Goal: Task Accomplishment & Management: Complete application form

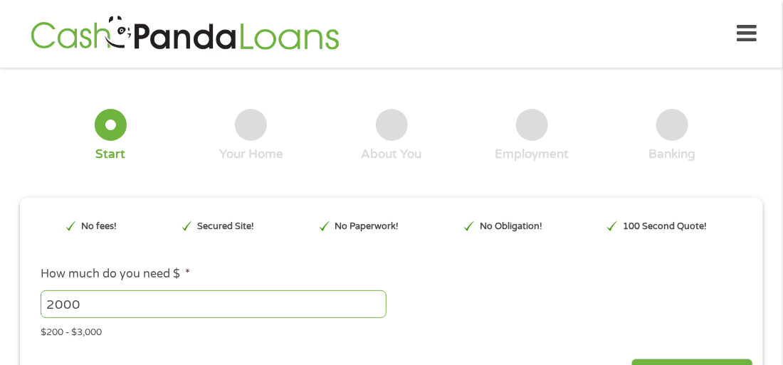
type input "EAIaIQobChMI4tn885nyjwMVcWtHAR0_RQlOEAAYAyAAEgLJkPD_BwE"
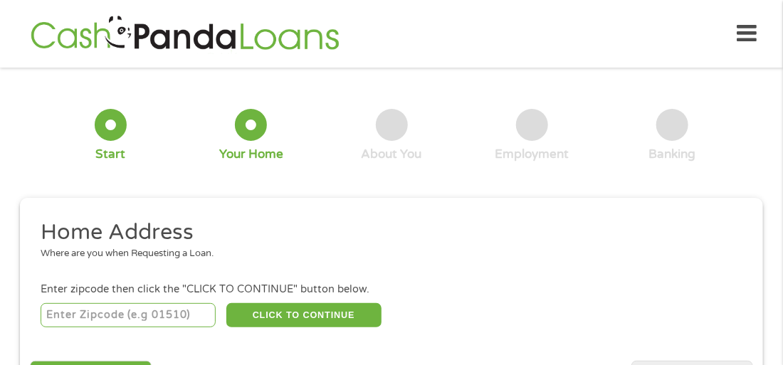
scroll to position [6, 0]
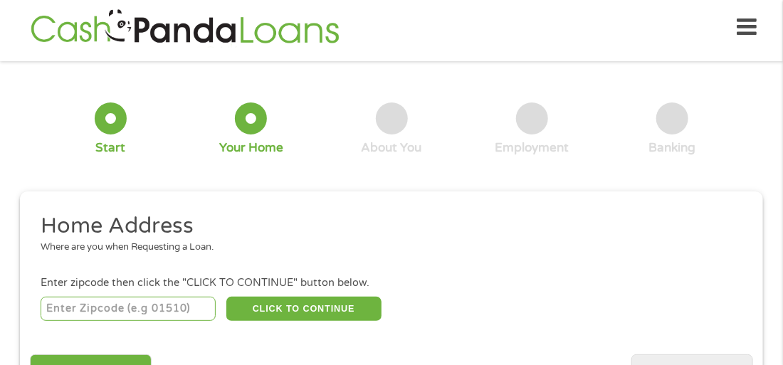
click at [165, 310] on input "number" at bounding box center [129, 309] width 176 height 24
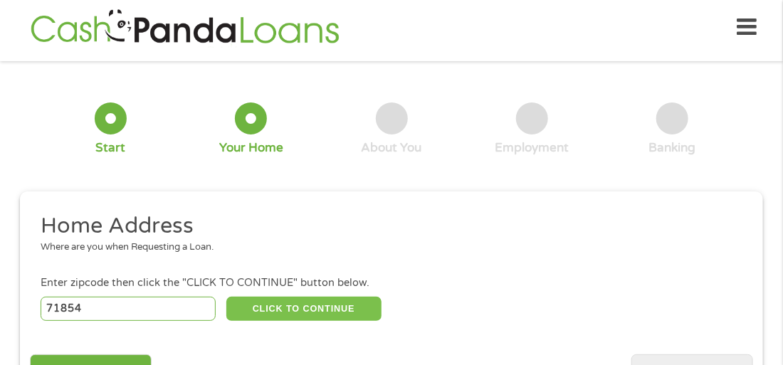
type input "71854"
click at [295, 305] on button "CLICK TO CONTINUE" at bounding box center [303, 309] width 155 height 24
type input "71854"
type input "Texarkana"
select select "[US_STATE]"
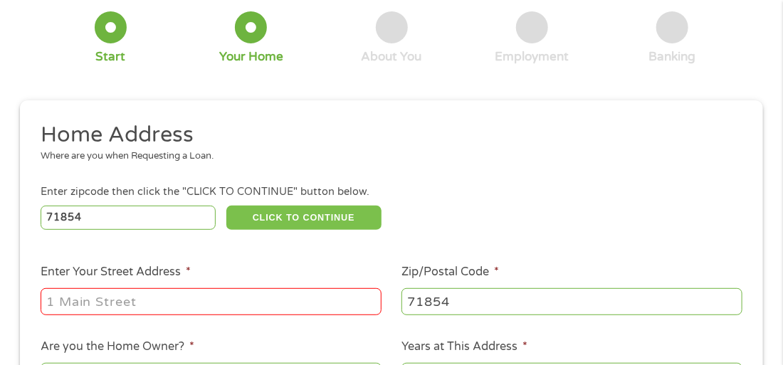
scroll to position [99, 0]
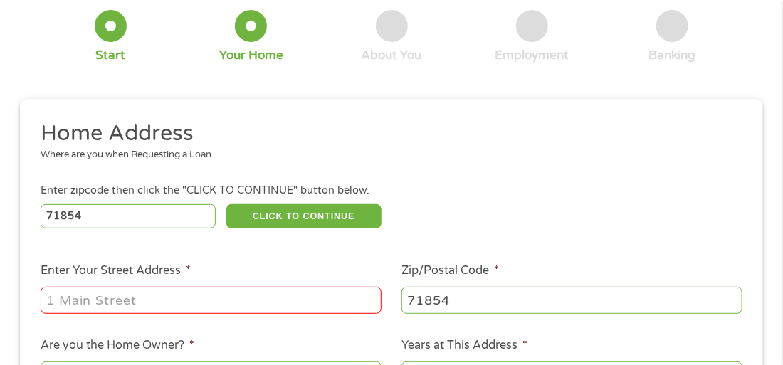
click at [153, 310] on input "Enter Your Street Address *" at bounding box center [211, 300] width 341 height 27
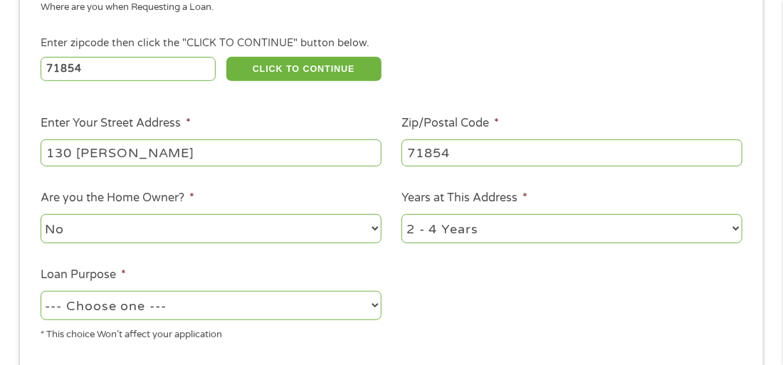
scroll to position [248, 0]
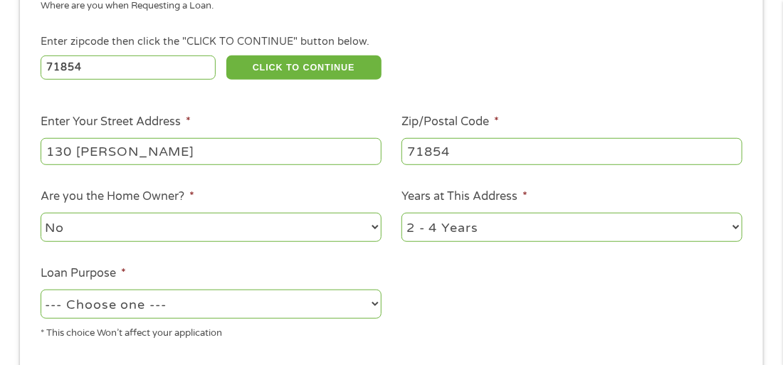
type input "130 [PERSON_NAME]"
click at [424, 226] on select "1 Year or less 1 - 2 Years 2 - 4 Years Over 4 Years" at bounding box center [572, 227] width 341 height 29
select select "24months"
click at [402, 214] on select "1 Year or less 1 - 2 Years 2 - 4 Years Over 4 Years" at bounding box center [572, 227] width 341 height 29
click at [234, 308] on select "--- Choose one --- Pay Bills Debt Consolidation Home Improvement Major Purchase…" at bounding box center [211, 304] width 341 height 29
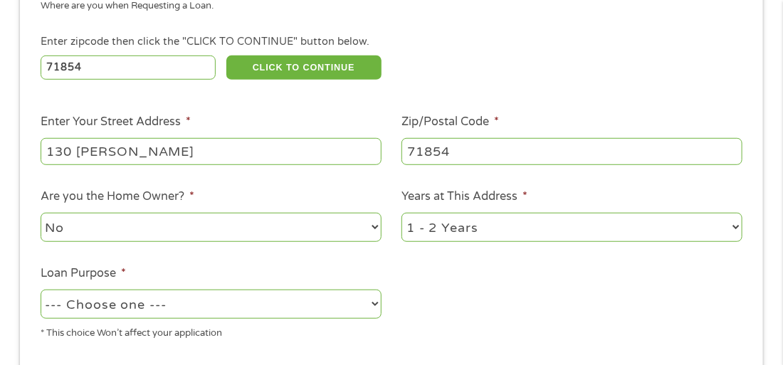
select select "paybills"
click at [41, 291] on select "--- Choose one --- Pay Bills Debt Consolidation Home Improvement Major Purchase…" at bounding box center [211, 304] width 341 height 29
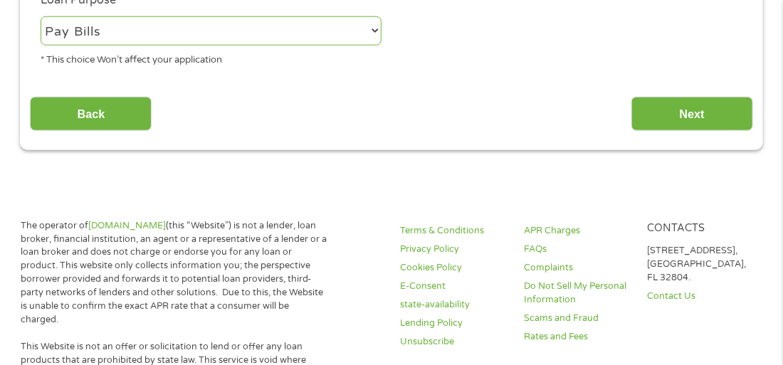
scroll to position [436, 0]
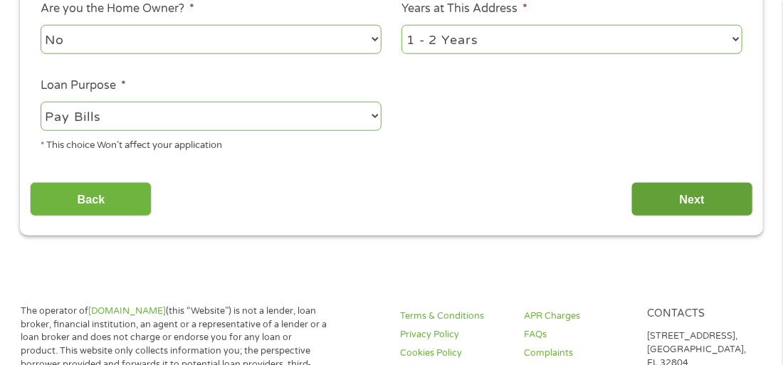
click at [654, 195] on input "Next" at bounding box center [693, 199] width 122 height 35
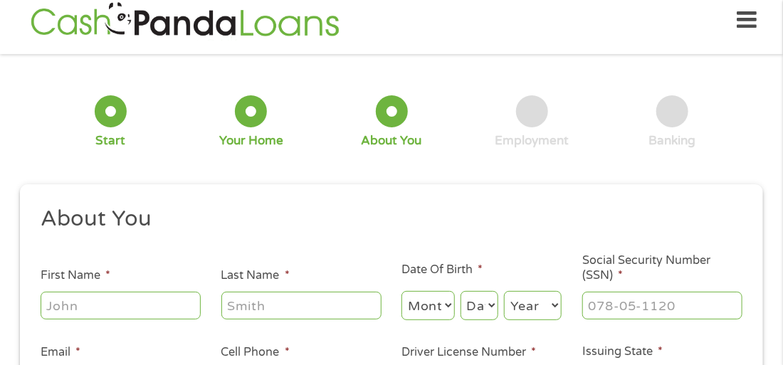
scroll to position [6, 0]
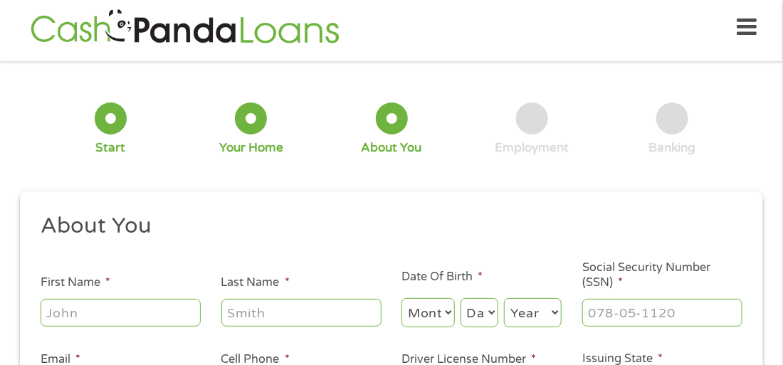
click at [150, 315] on input "First Name *" at bounding box center [121, 312] width 160 height 27
type input "[PERSON_NAME]"
click at [442, 315] on select "Month 1 2 3 4 5 6 7 8 9 10 11 12" at bounding box center [428, 312] width 53 height 29
select select "6"
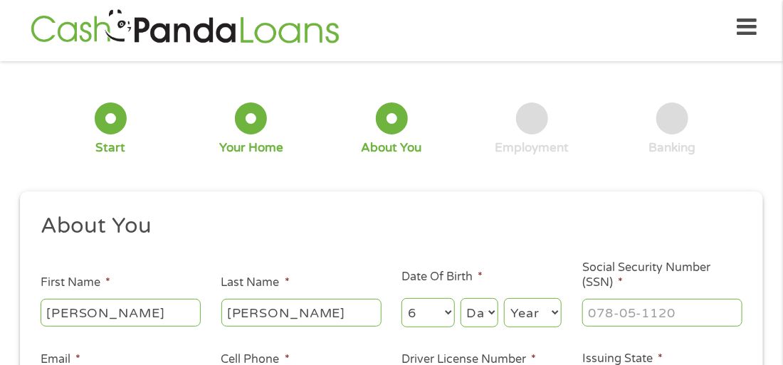
click at [402, 298] on select "Month 1 2 3 4 5 6 7 8 9 10 11 12" at bounding box center [428, 312] width 53 height 29
click at [473, 318] on select "Day 1 2 3 4 5 6 7 8 9 10 11 12 13 14 15 16 17 18 19 20 21 22 23 24 25 26 27 28 …" at bounding box center [480, 312] width 38 height 29
select select "12"
click at [461, 298] on select "Day 1 2 3 4 5 6 7 8 9 10 11 12 13 14 15 16 17 18 19 20 21 22 23 24 25 26 27 28 …" at bounding box center [480, 312] width 38 height 29
click at [516, 308] on select "Year [DATE] 2006 2005 2004 2003 2002 2001 2000 1999 1998 1997 1996 1995 1994 19…" at bounding box center [533, 312] width 58 height 29
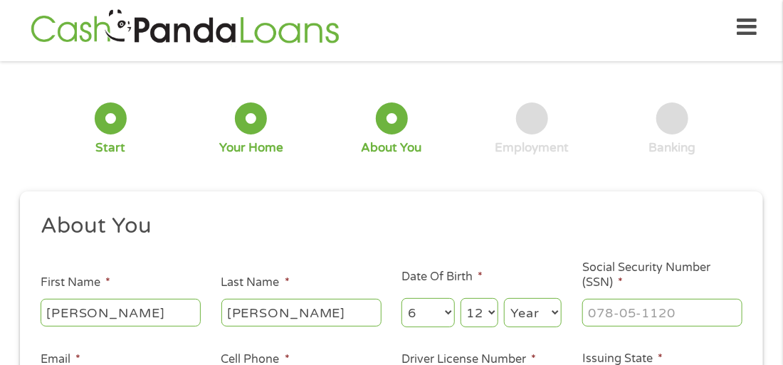
select select "1982"
click at [504, 298] on select "Year [DATE] 2006 2005 2004 2003 2002 2001 2000 1999 1998 1997 1996 1995 1994 19…" at bounding box center [533, 312] width 58 height 29
click at [587, 312] on input "___-__-____" at bounding box center [662, 312] width 160 height 27
type input "355-72-9247"
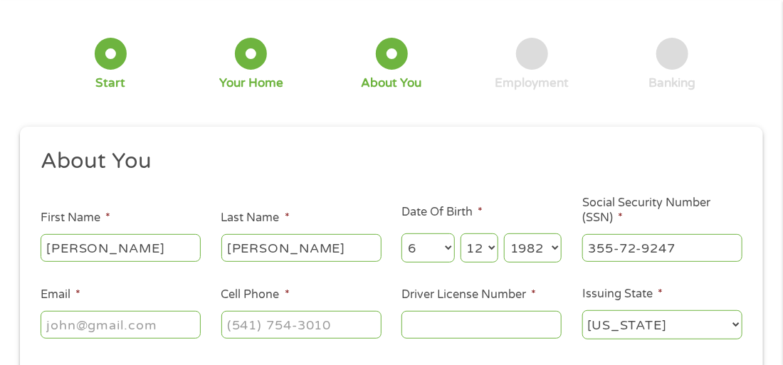
scroll to position [91, 0]
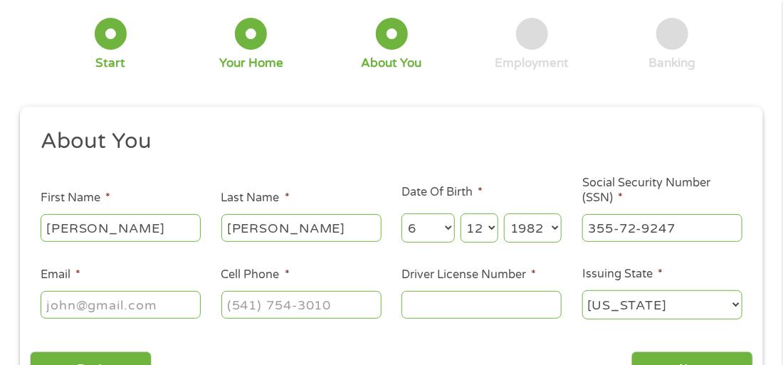
click at [72, 309] on input "Email *" at bounding box center [121, 304] width 160 height 27
type input "[EMAIL_ADDRESS][DOMAIN_NAME]"
type input "[PHONE_NUMBER]"
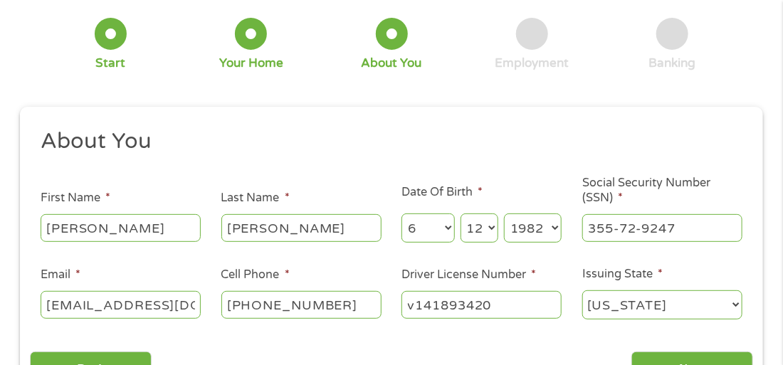
type input "v141893420"
select select "[US_STATE]"
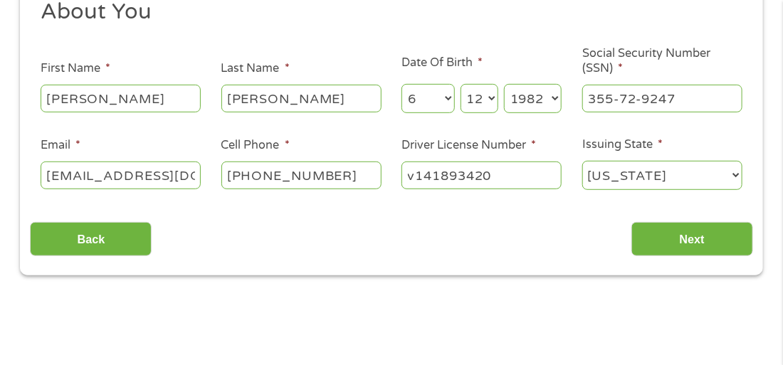
scroll to position [229, 0]
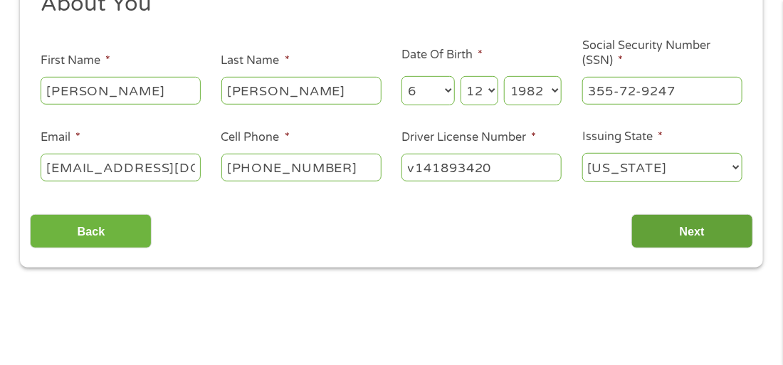
click at [704, 229] on input "Next" at bounding box center [693, 231] width 122 height 35
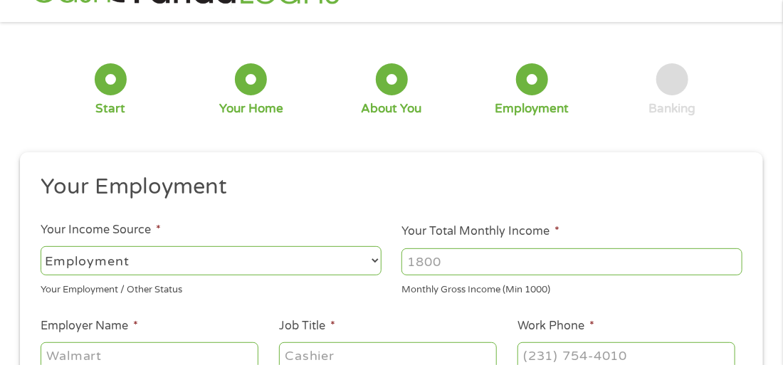
scroll to position [97, 0]
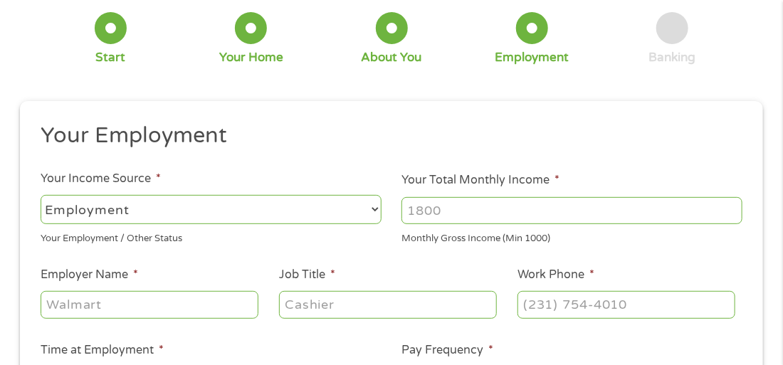
click at [419, 219] on input "Your Total Monthly Income *" at bounding box center [572, 210] width 341 height 27
type input "4000"
click at [147, 306] on input "Employer Name *" at bounding box center [150, 304] width 218 height 27
type input "sonic"
type input "associate manager"
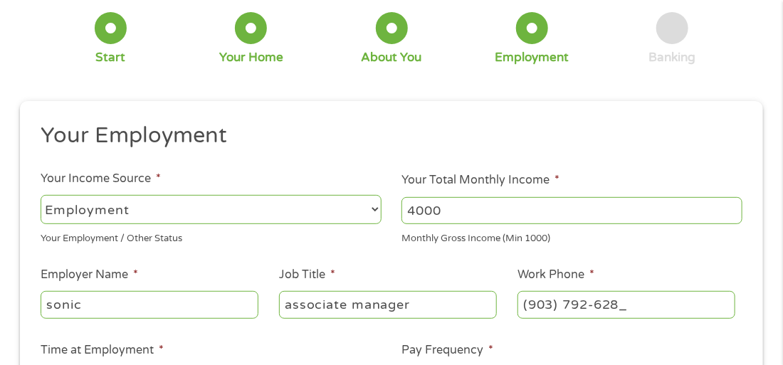
type input "[PHONE_NUMBER]"
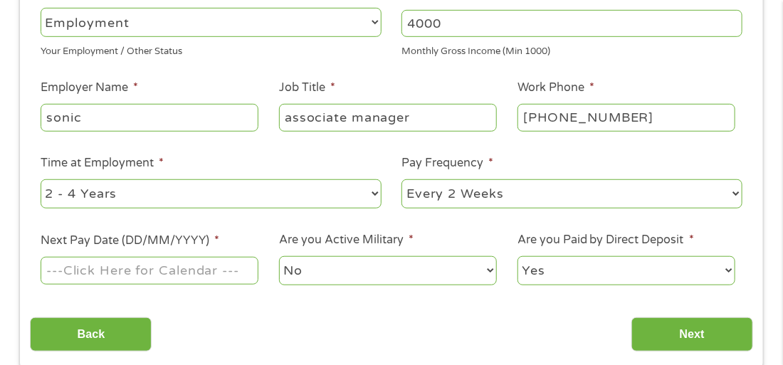
scroll to position [295, 0]
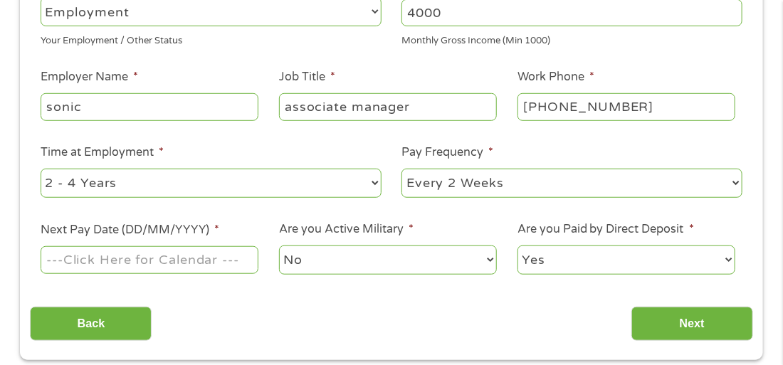
click at [204, 182] on select "--- Choose one --- 1 Year or less 1 - 2 Years 2 - 4 Years Over 4 Years" at bounding box center [211, 183] width 341 height 29
select select "24months"
click at [41, 169] on select "--- Choose one --- 1 Year or less 1 - 2 Years 2 - 4 Years Over 4 Years" at bounding box center [211, 183] width 341 height 29
click at [209, 263] on input "Next Pay Date (DD/MM/YYYY) *" at bounding box center [150, 259] width 218 height 27
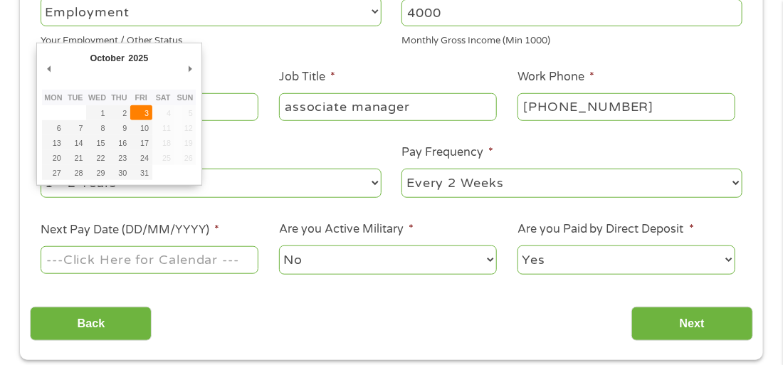
type input "[DATE]"
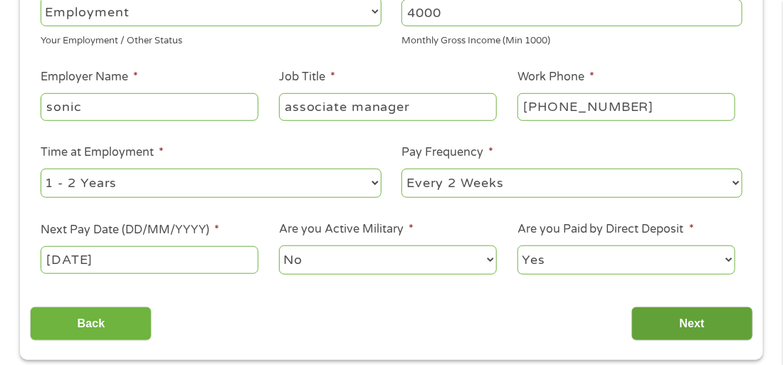
click at [670, 320] on input "Next" at bounding box center [693, 324] width 122 height 35
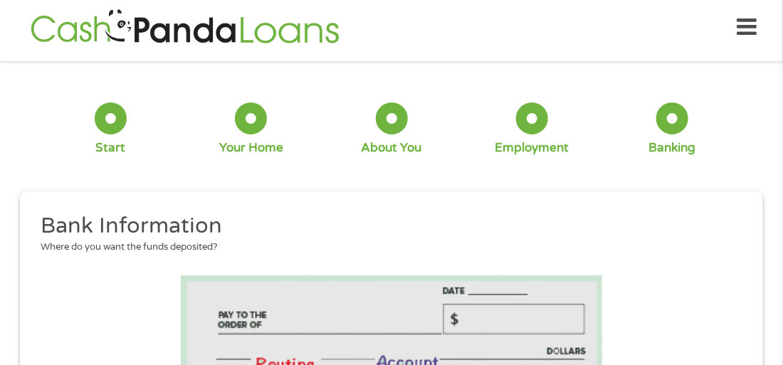
scroll to position [303, 0]
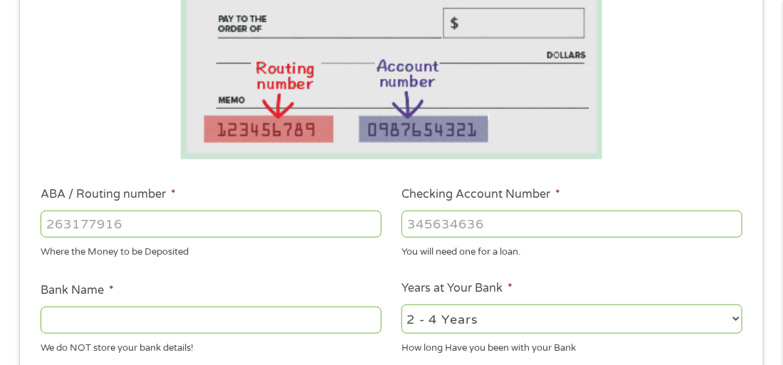
click at [98, 227] on input "ABA / Routing number *" at bounding box center [211, 224] width 341 height 27
type input "111000025"
type input "BANK OF AMERICA NA"
type input "111000025"
type input "488125562812"
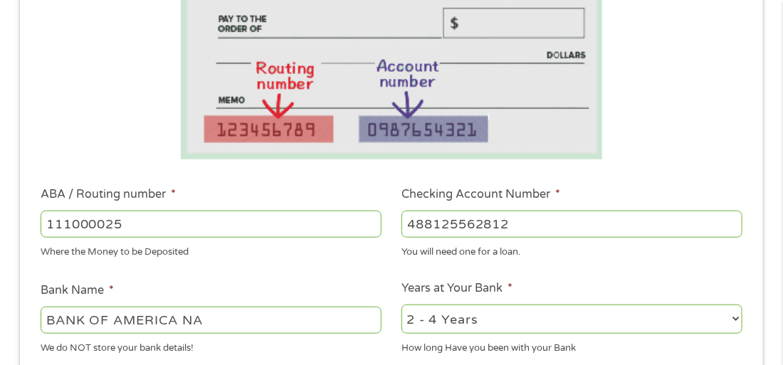
click at [419, 320] on select "2 - 4 Years 6 - 12 Months 1 - 2 Years Over 4 Years" at bounding box center [572, 319] width 341 height 29
select select "24months"
click at [402, 305] on select "2 - 4 Years 6 - 12 Months 1 - 2 Years Over 4 Years" at bounding box center [572, 319] width 341 height 29
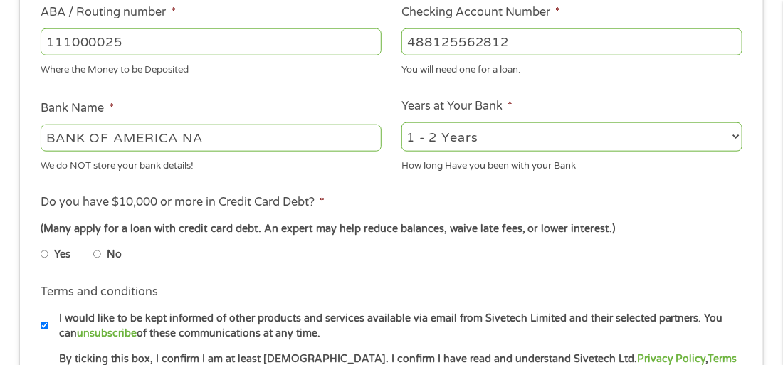
scroll to position [496, 0]
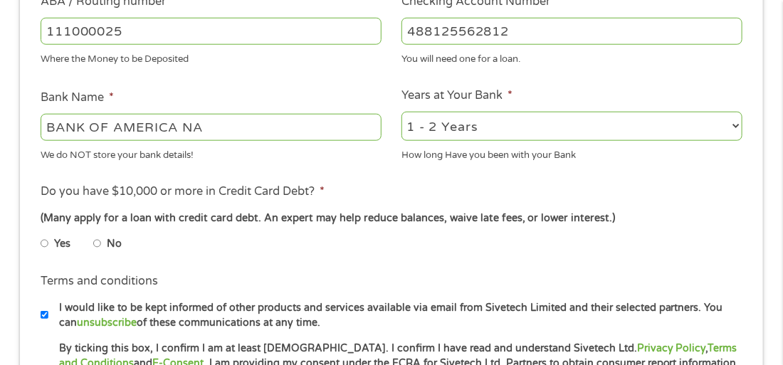
click at [94, 242] on input "No" at bounding box center [97, 244] width 9 height 23
radio input "true"
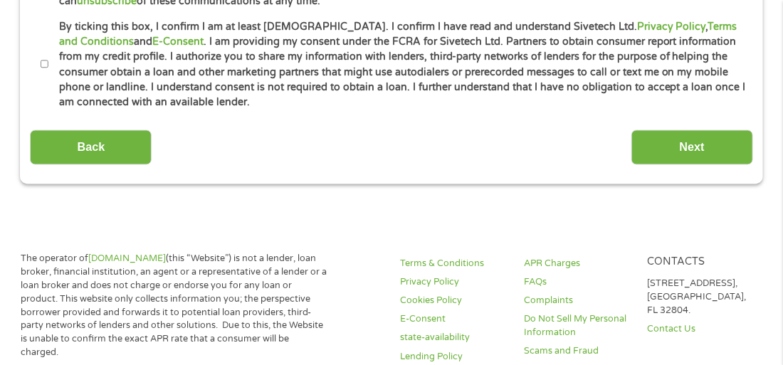
scroll to position [758, 0]
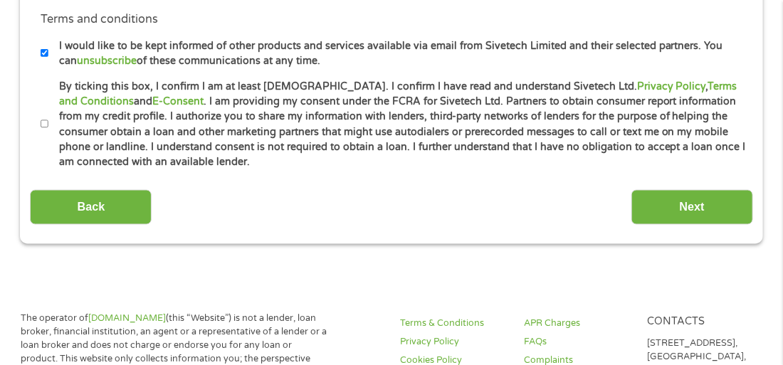
click at [37, 132] on li "Terms and conditions * By ticking this box, I confirm I am at least [DEMOGRAPHI…" at bounding box center [391, 124] width 723 height 91
click at [45, 123] on input "By ticking this box, I confirm I am at least [DEMOGRAPHIC_DATA]. I confirm I ha…" at bounding box center [45, 124] width 9 height 23
checkbox input "true"
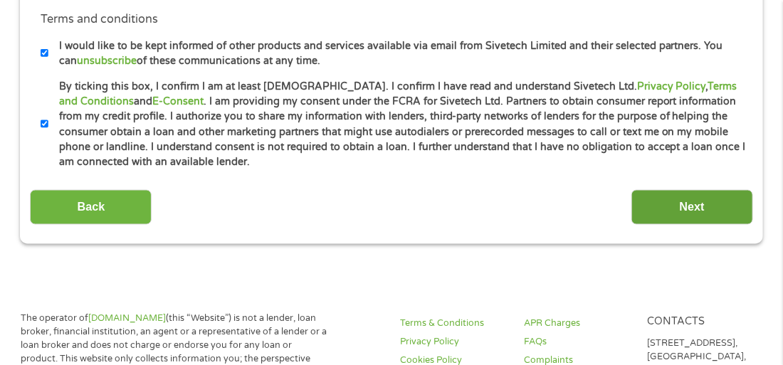
click at [670, 212] on input "Next" at bounding box center [693, 207] width 122 height 35
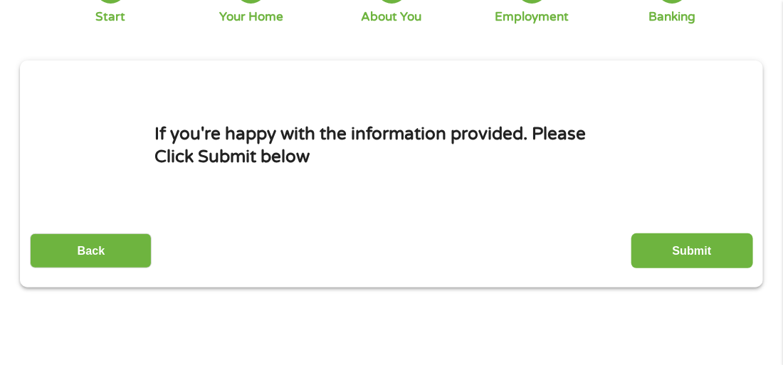
scroll to position [138, 0]
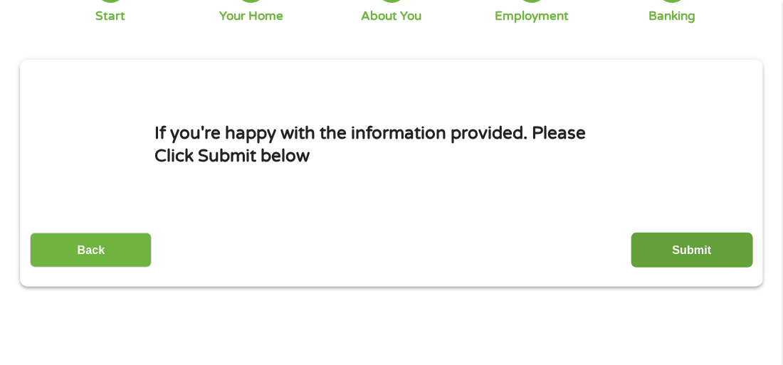
click at [678, 242] on input "Submit" at bounding box center [693, 250] width 122 height 35
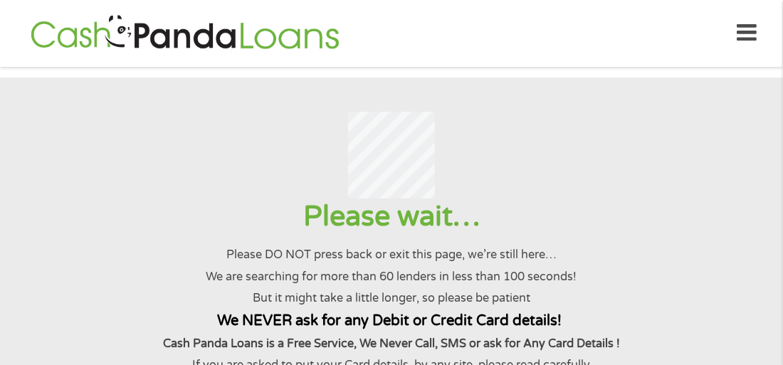
scroll to position [0, 0]
